Goal: Communication & Community: Answer question/provide support

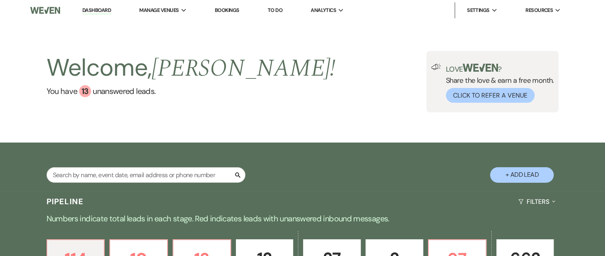
click at [227, 10] on link "Bookings" at bounding box center [227, 10] width 25 height 7
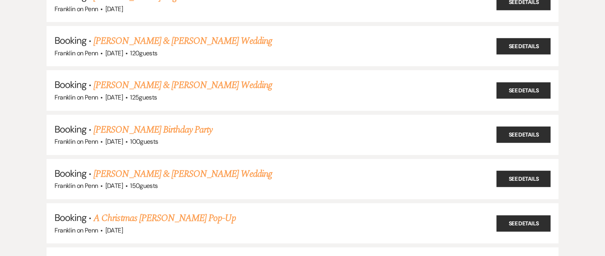
scroll to position [694, 0]
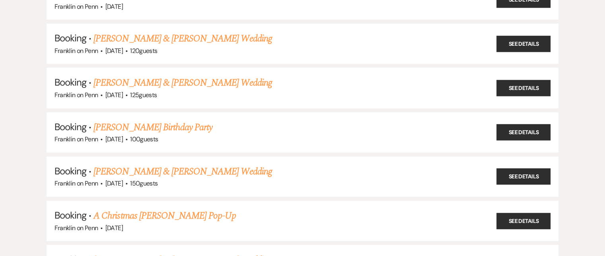
click at [151, 164] on link "[PERSON_NAME] & [PERSON_NAME] Wedding" at bounding box center [183, 171] width 178 height 14
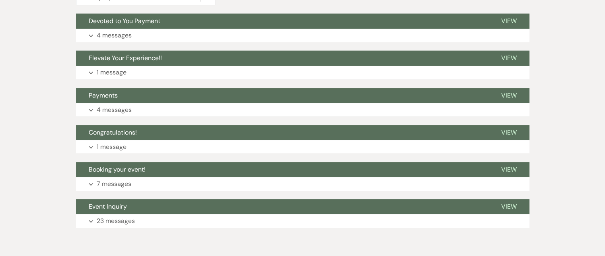
scroll to position [226, 0]
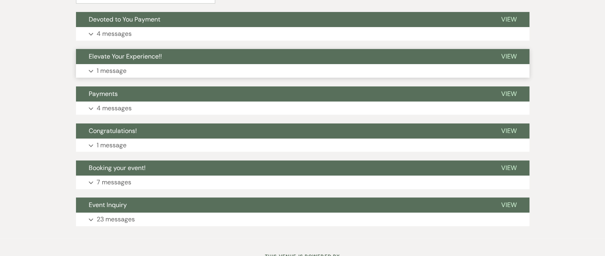
click at [116, 70] on p "1 message" at bounding box center [112, 71] width 30 height 10
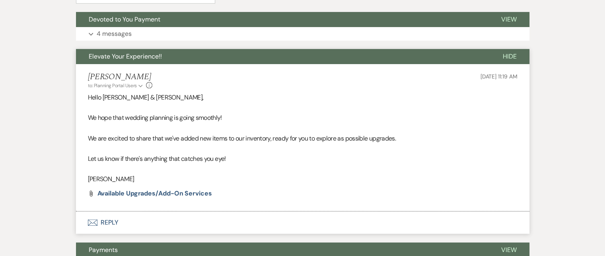
click at [185, 199] on li "[PERSON_NAME] to: Planning Portal Users Expand Info [DATE] 11:19 AM Hello [PERS…" at bounding box center [303, 137] width 454 height 147
click at [185, 194] on span "Available Upgrades/Add-on Services" at bounding box center [154, 193] width 115 height 8
